Goal: Information Seeking & Learning: Find specific fact

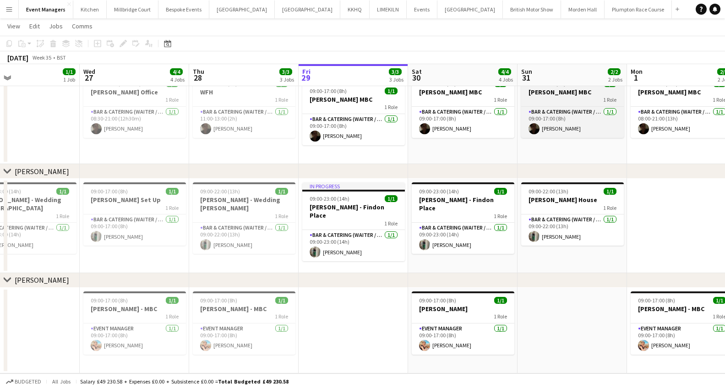
scroll to position [0, 360]
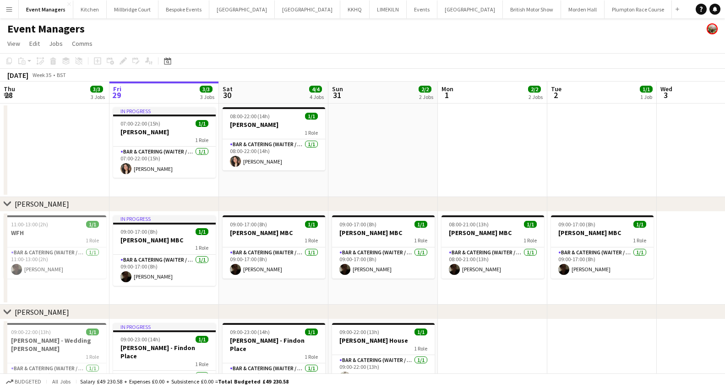
click at [13, 7] on button "Menu" at bounding box center [9, 9] width 18 height 18
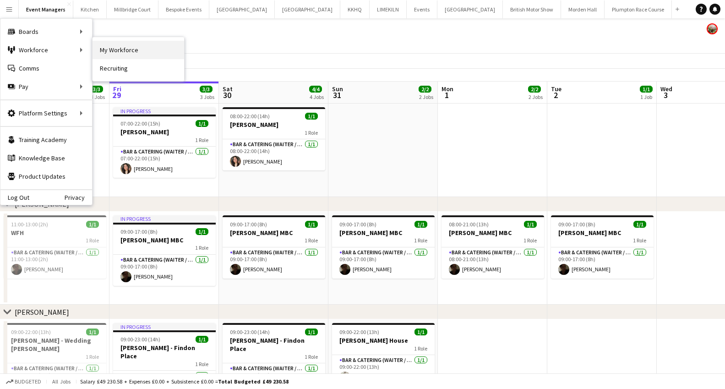
click at [114, 49] on link "My Workforce" at bounding box center [138, 50] width 92 height 18
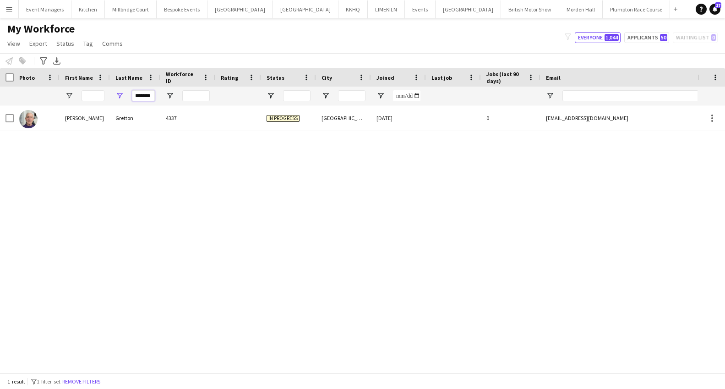
click at [151, 98] on input "*******" at bounding box center [143, 95] width 23 height 11
type input "*"
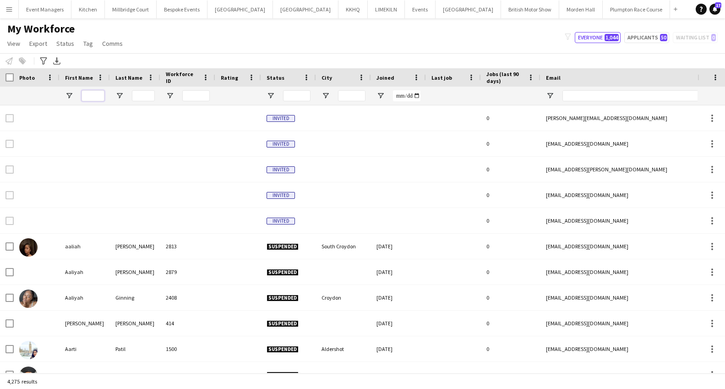
click at [93, 93] on input "First Name Filter Input" at bounding box center [92, 95] width 23 height 11
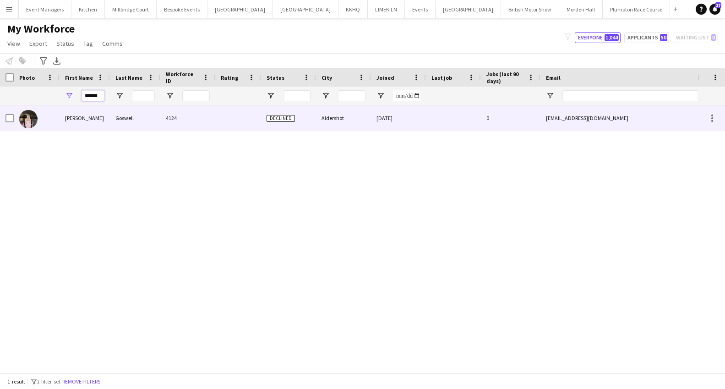
type input "******"
click at [79, 121] on div "[PERSON_NAME]" at bounding box center [85, 117] width 50 height 25
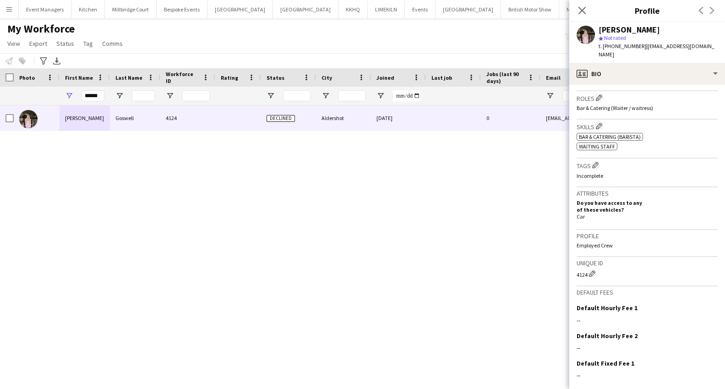
scroll to position [323, 0]
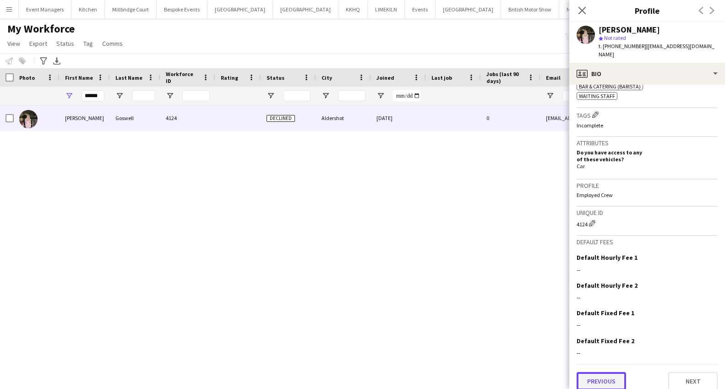
click at [596, 372] on button "Previous" at bounding box center [600, 381] width 49 height 18
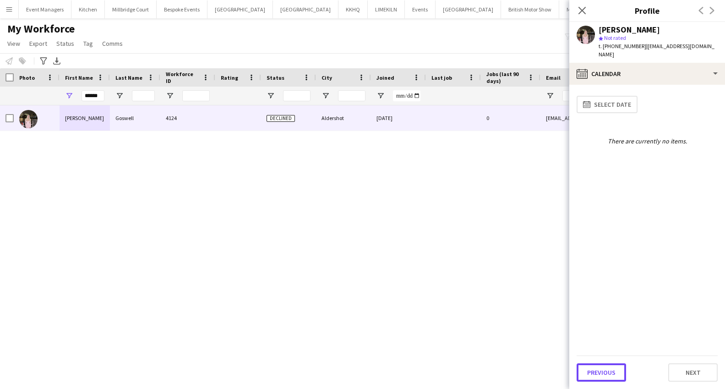
click at [596, 369] on button "Previous" at bounding box center [600, 372] width 49 height 18
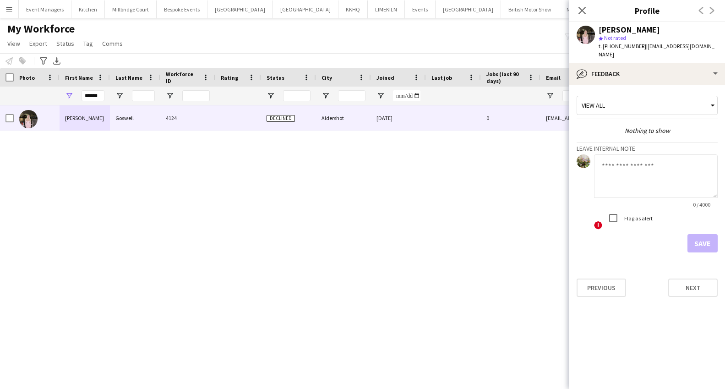
click at [598, 319] on app-crew-profile-feedback-tab "View all Nothing to show Leave internal note 0 / 4000 ! Flag as alert Save Prev…" at bounding box center [647, 237] width 156 height 304
click at [598, 287] on button "Previous" at bounding box center [600, 287] width 49 height 18
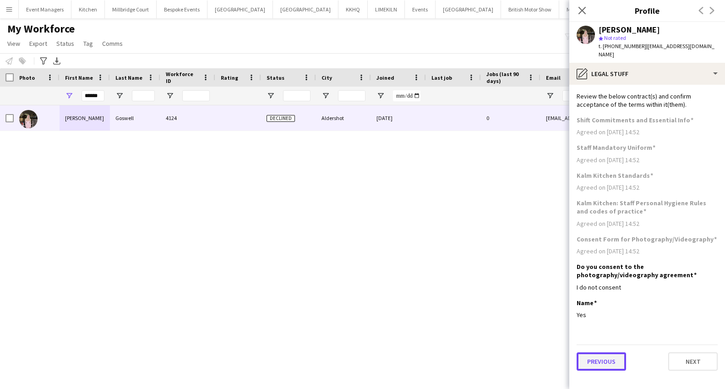
click at [606, 352] on button "Previous" at bounding box center [600, 361] width 49 height 18
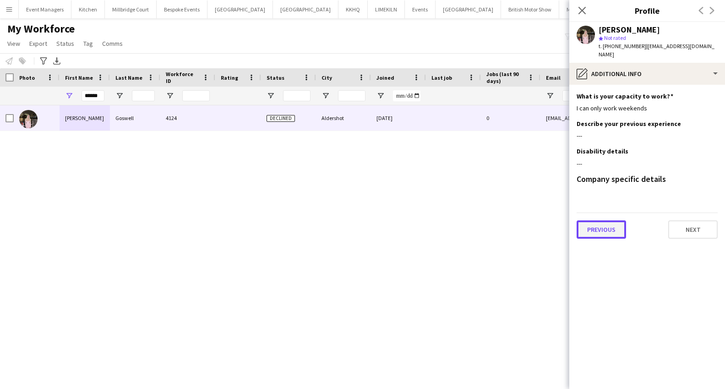
click at [602, 220] on button "Previous" at bounding box center [600, 229] width 49 height 18
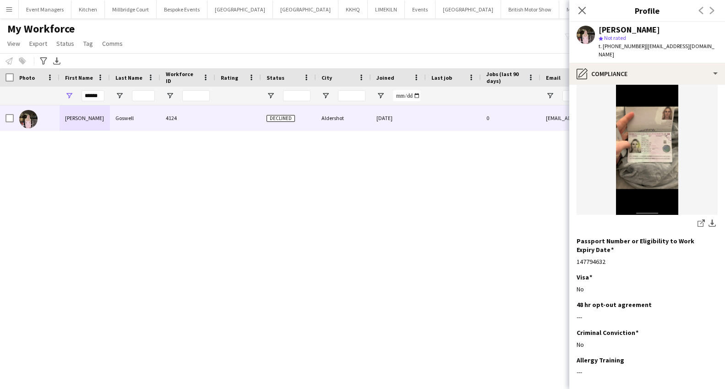
scroll to position [0, 0]
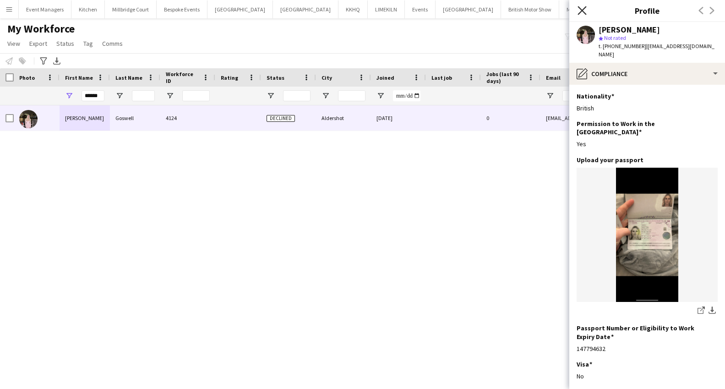
click at [580, 8] on icon "Close pop-in" at bounding box center [581, 10] width 9 height 9
